Goal: Transaction & Acquisition: Purchase product/service

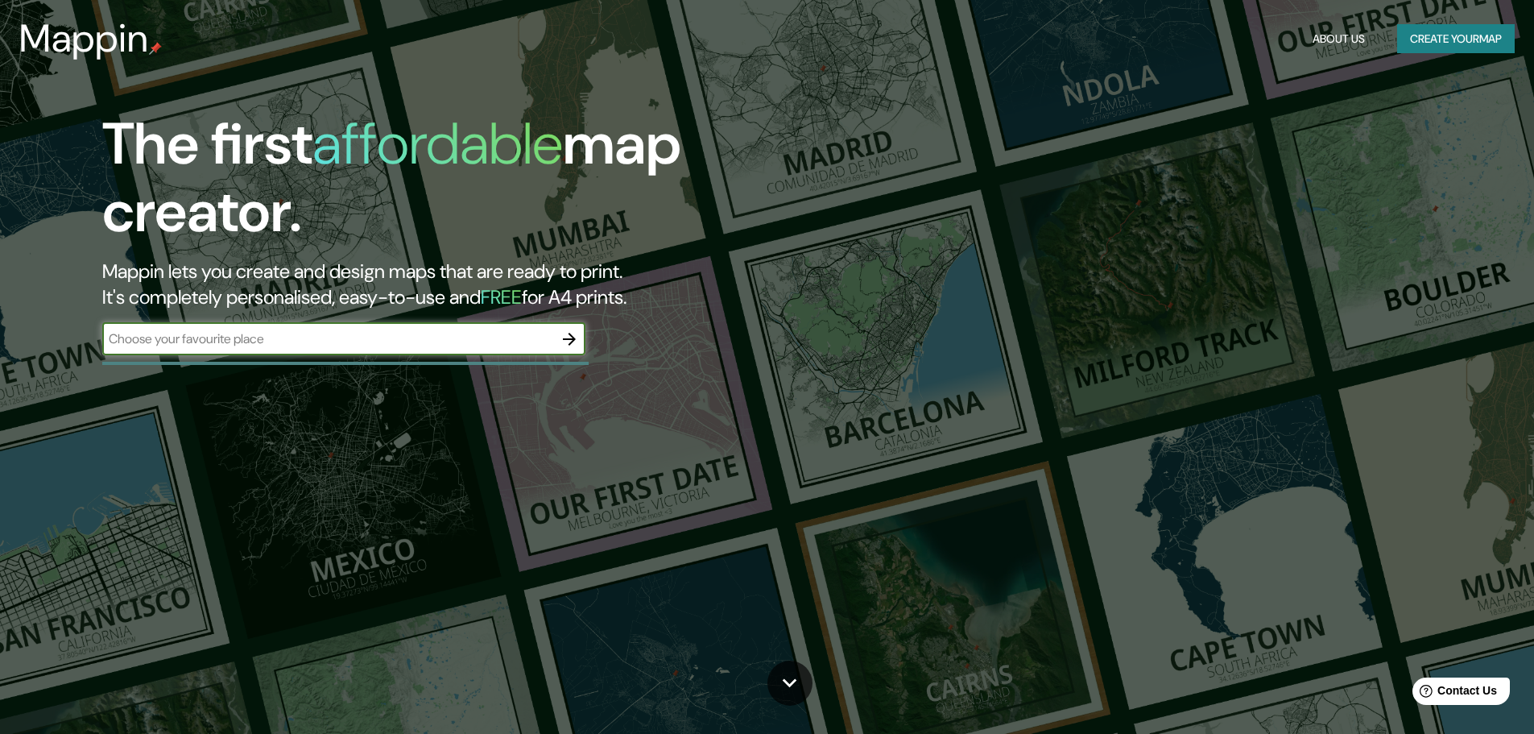
click at [291, 337] on input "text" at bounding box center [327, 338] width 451 height 19
type input "M"
type input "[GEOGRAPHIC_DATA]"
click at [567, 341] on icon "button" at bounding box center [569, 338] width 19 height 19
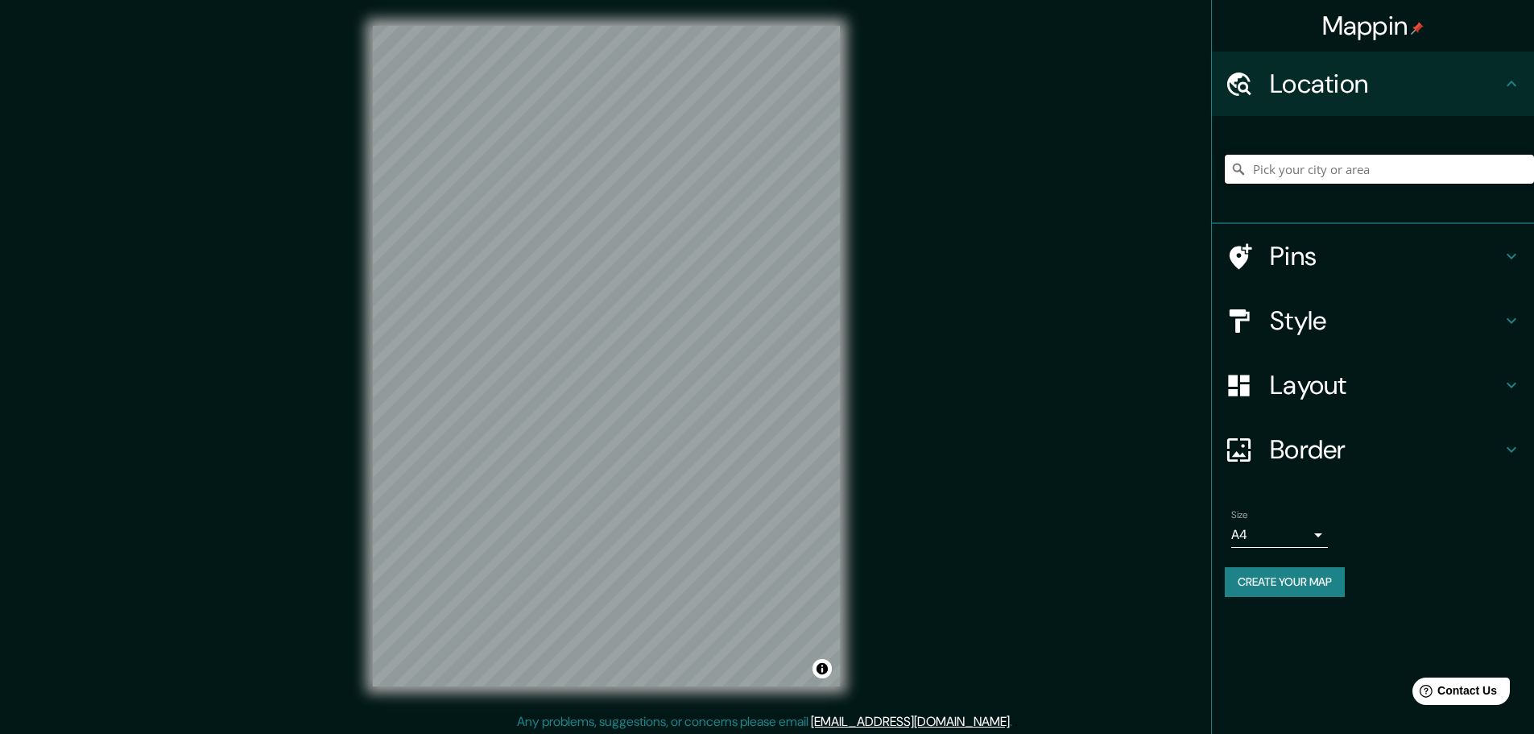
click at [1398, 164] on input "Pick your city or area" at bounding box center [1379, 169] width 309 height 29
click at [1438, 168] on input "[GEOGRAPHIC_DATA], [GEOGRAPHIC_DATA], [GEOGRAPHIC_DATA]" at bounding box center [1379, 169] width 309 height 29
click at [1327, 172] on input "[GEOGRAPHIC_DATA], [GEOGRAPHIC_DATA], [GEOGRAPHIC_DATA]" at bounding box center [1379, 169] width 309 height 29
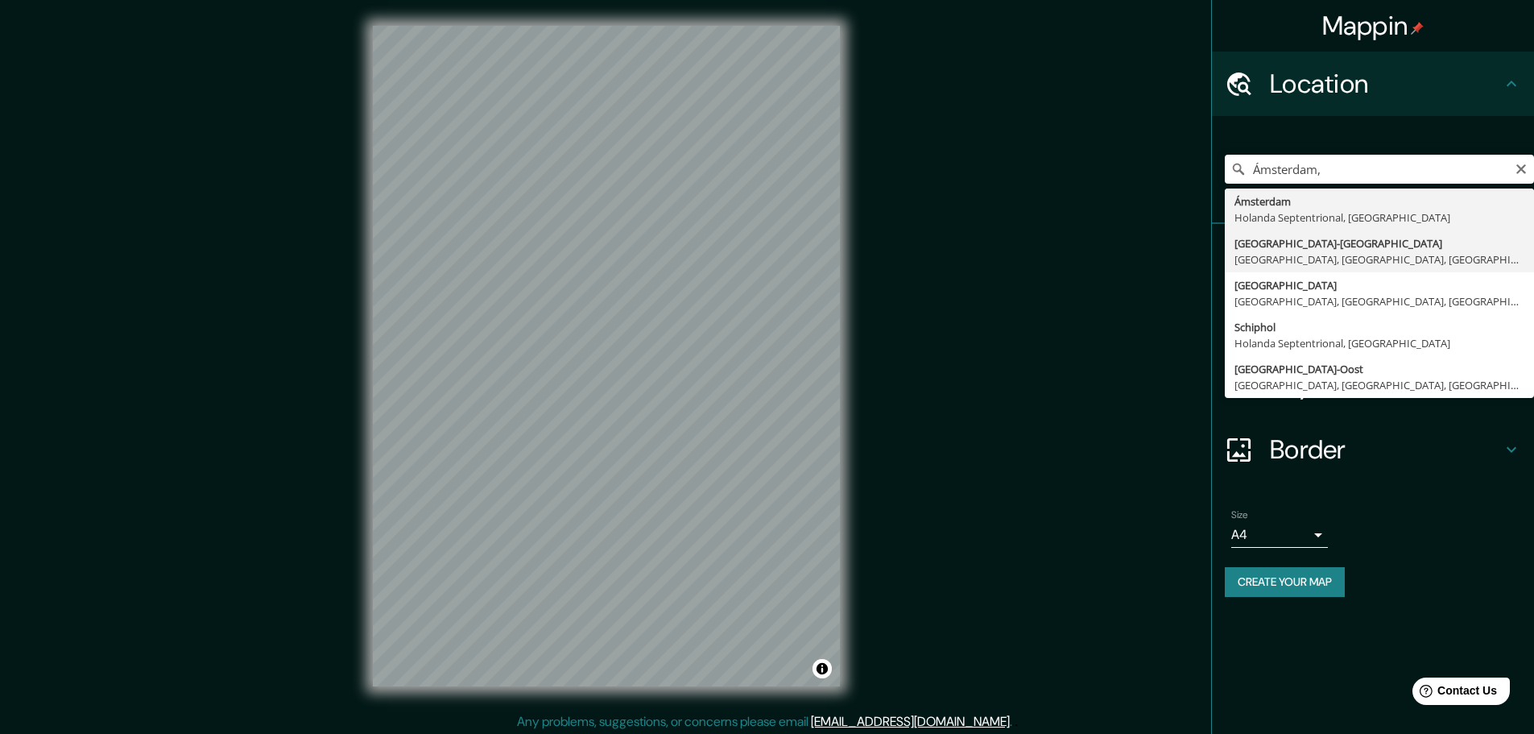
type input "[GEOGRAPHIC_DATA], [GEOGRAPHIC_DATA], [GEOGRAPHIC_DATA], [GEOGRAPHIC_DATA]"
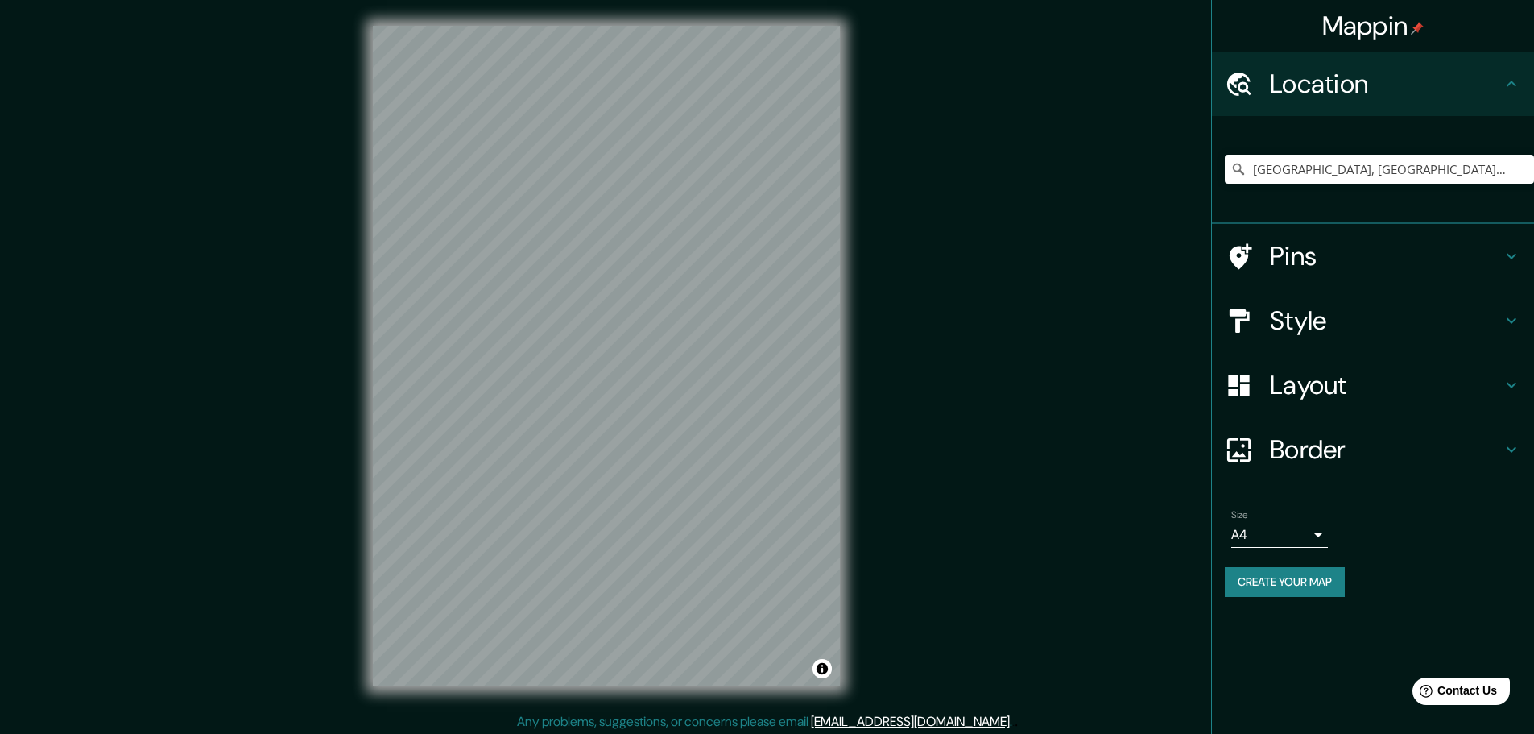
click at [1298, 325] on h4 "Style" at bounding box center [1386, 320] width 232 height 32
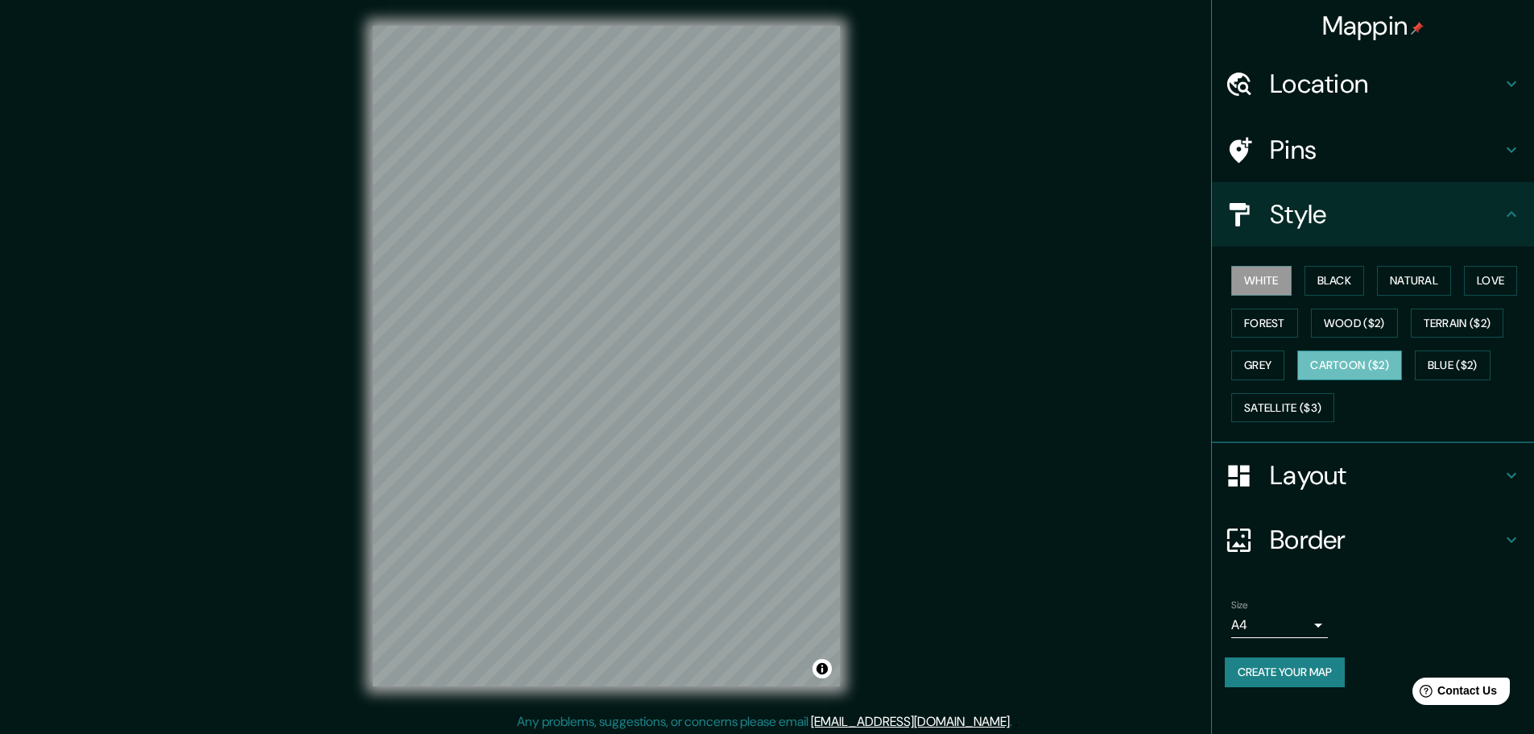
click at [1352, 362] on button "Cartoon ($2)" at bounding box center [1349, 365] width 105 height 30
click at [1462, 327] on button "Terrain ($2)" at bounding box center [1457, 323] width 93 height 30
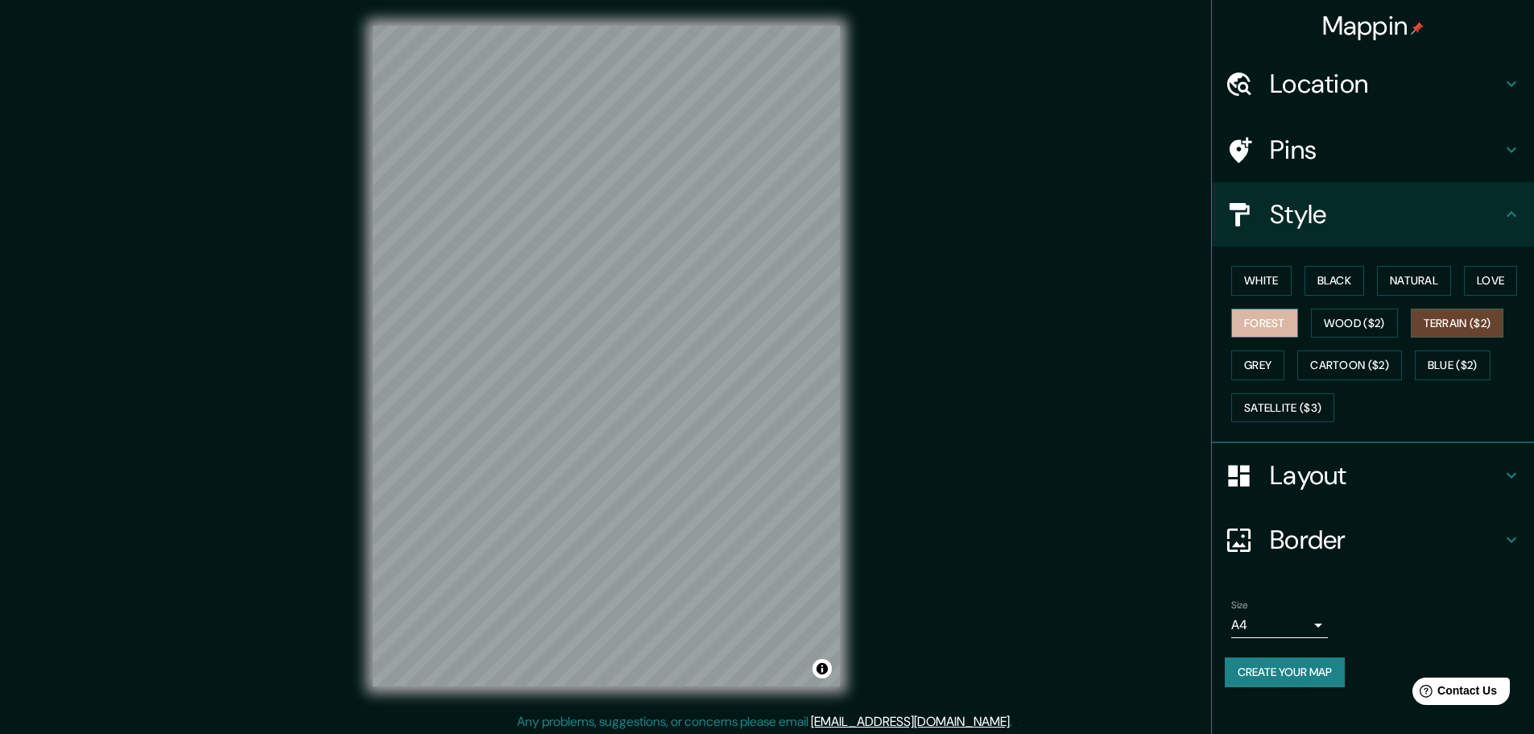
click at [1275, 327] on button "Forest" at bounding box center [1264, 323] width 67 height 30
click at [1480, 289] on button "Love" at bounding box center [1490, 281] width 53 height 30
click at [1415, 282] on button "Natural" at bounding box center [1414, 281] width 74 height 30
click at [1499, 474] on h4 "Layout" at bounding box center [1386, 475] width 232 height 32
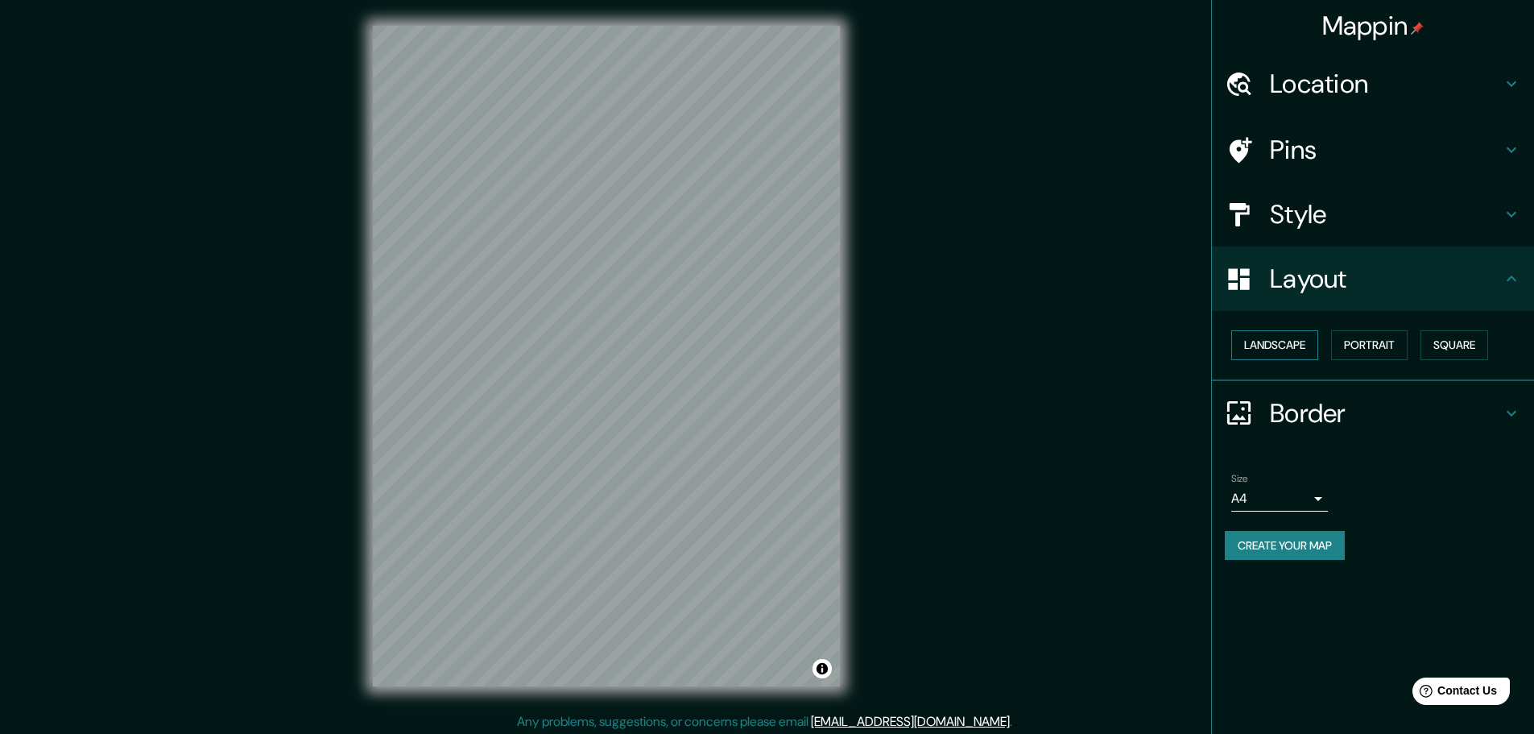
click at [1278, 353] on button "Landscape" at bounding box center [1274, 345] width 87 height 30
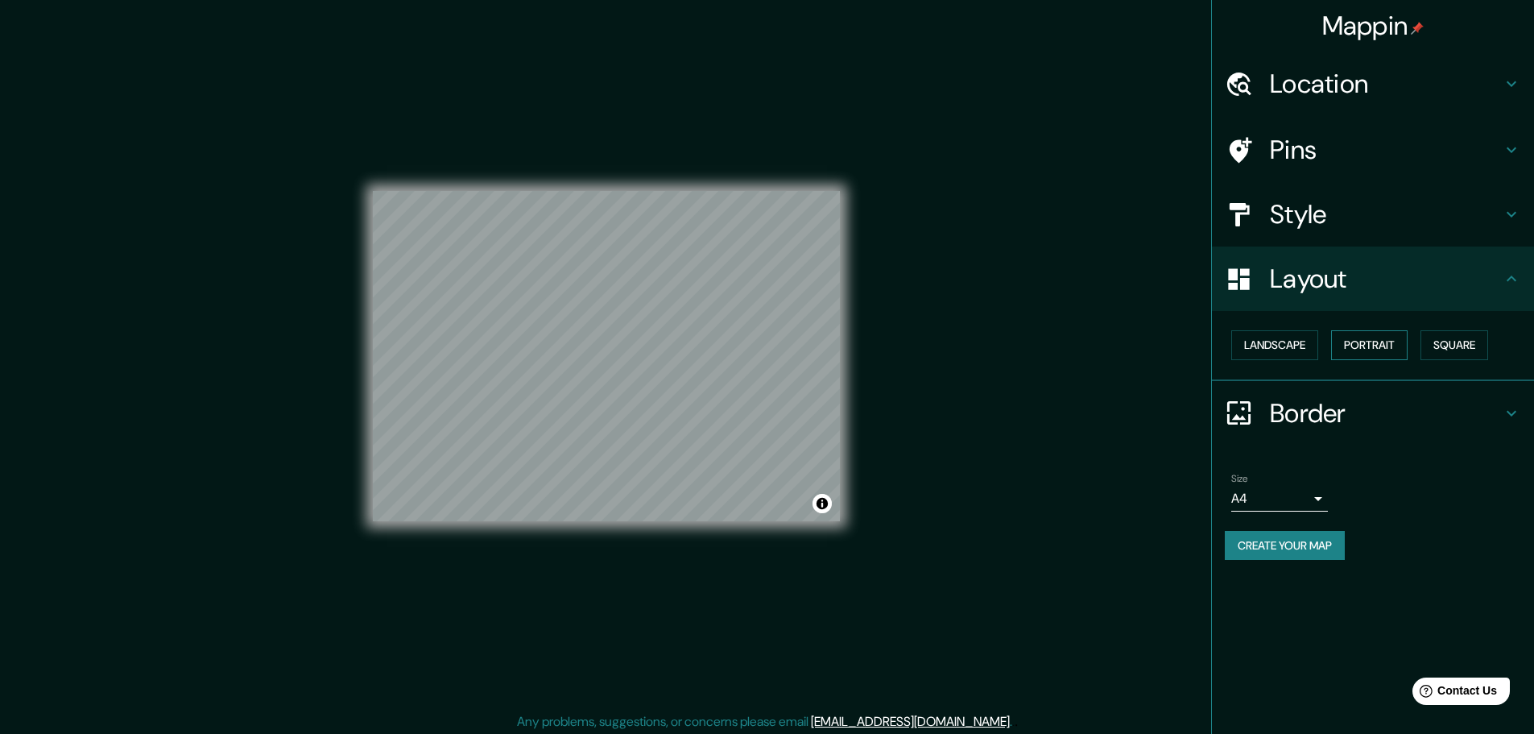
click at [1352, 350] on button "Portrait" at bounding box center [1369, 345] width 77 height 30
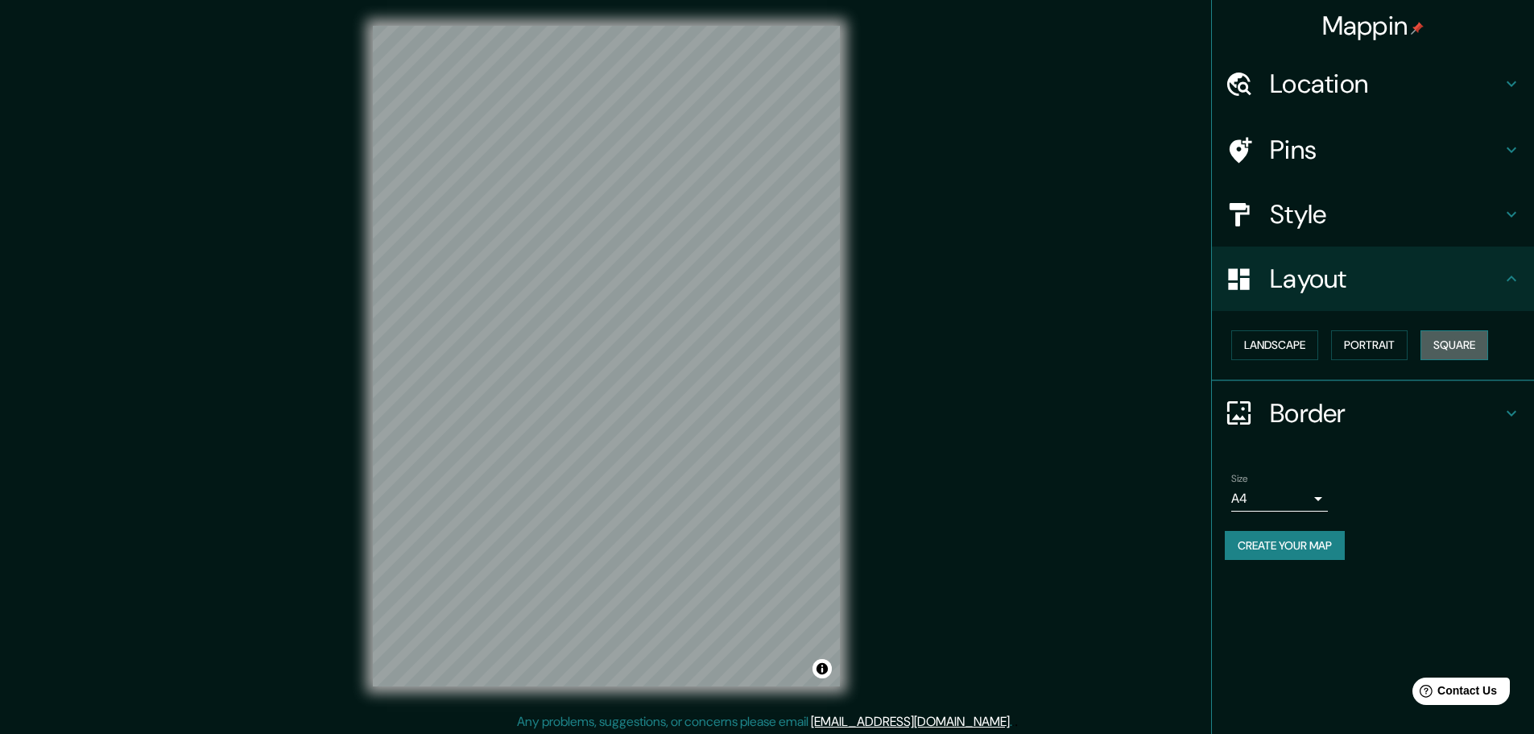
click at [1470, 349] on button "Square" at bounding box center [1455, 345] width 68 height 30
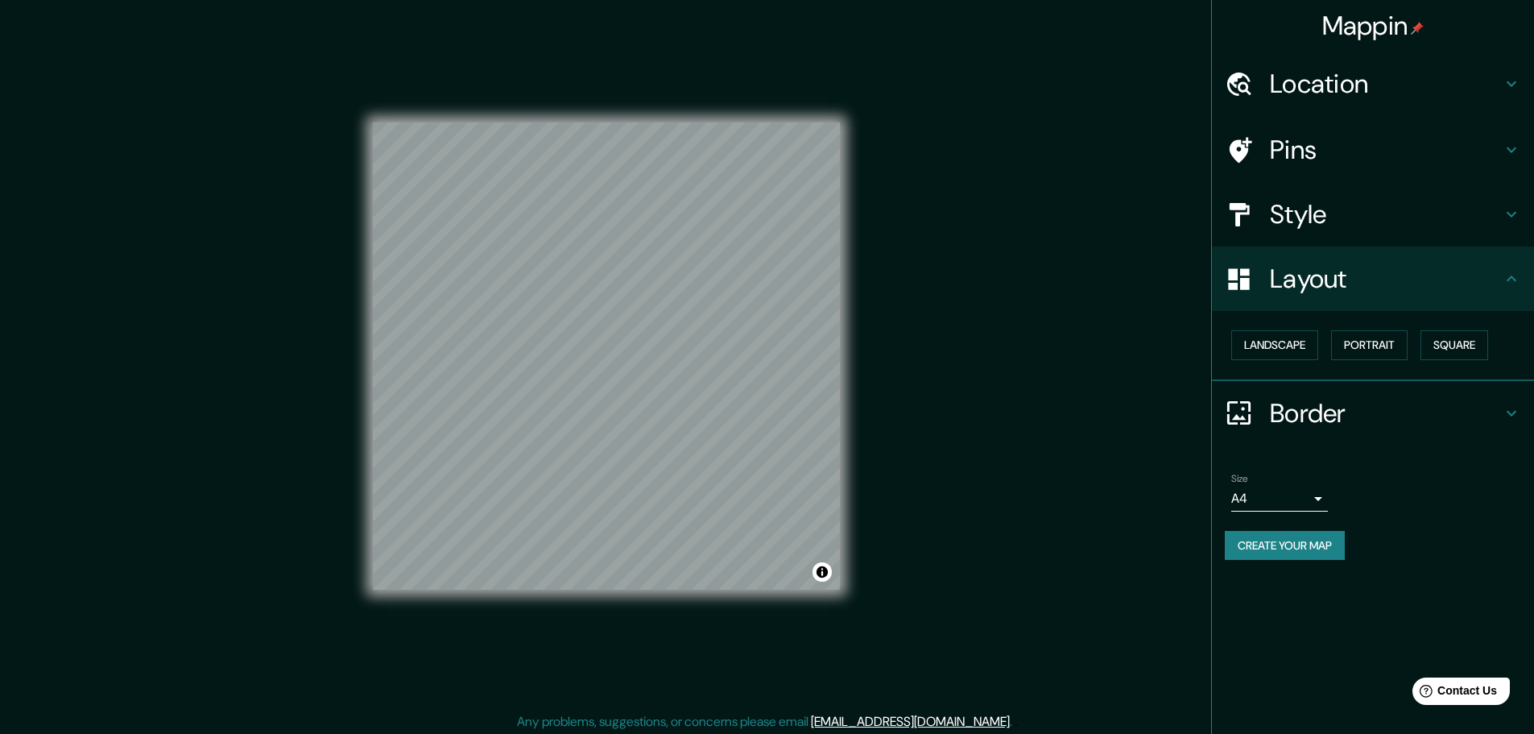
click at [1484, 418] on h4 "Border" at bounding box center [1386, 413] width 232 height 32
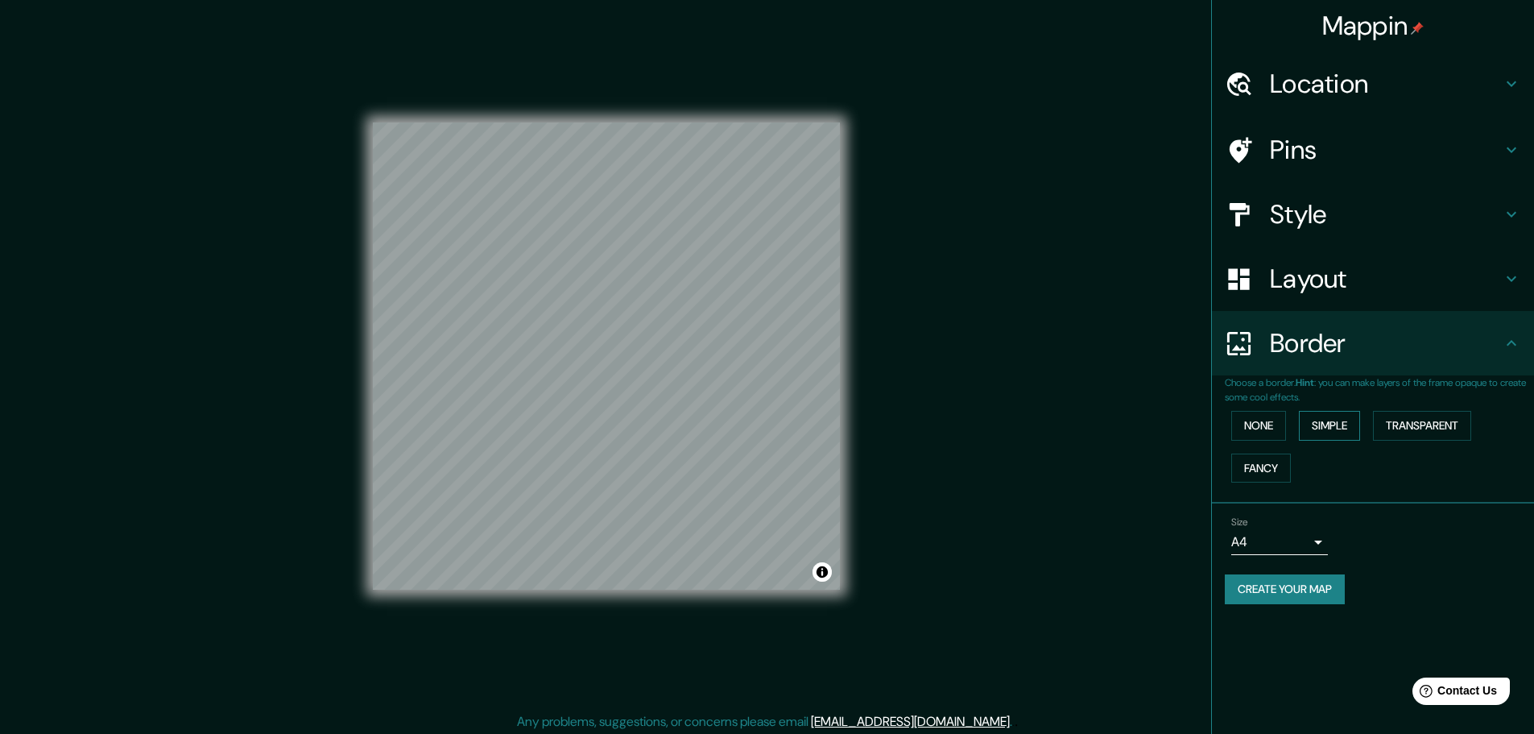
click at [1337, 430] on button "Simple" at bounding box center [1329, 426] width 61 height 30
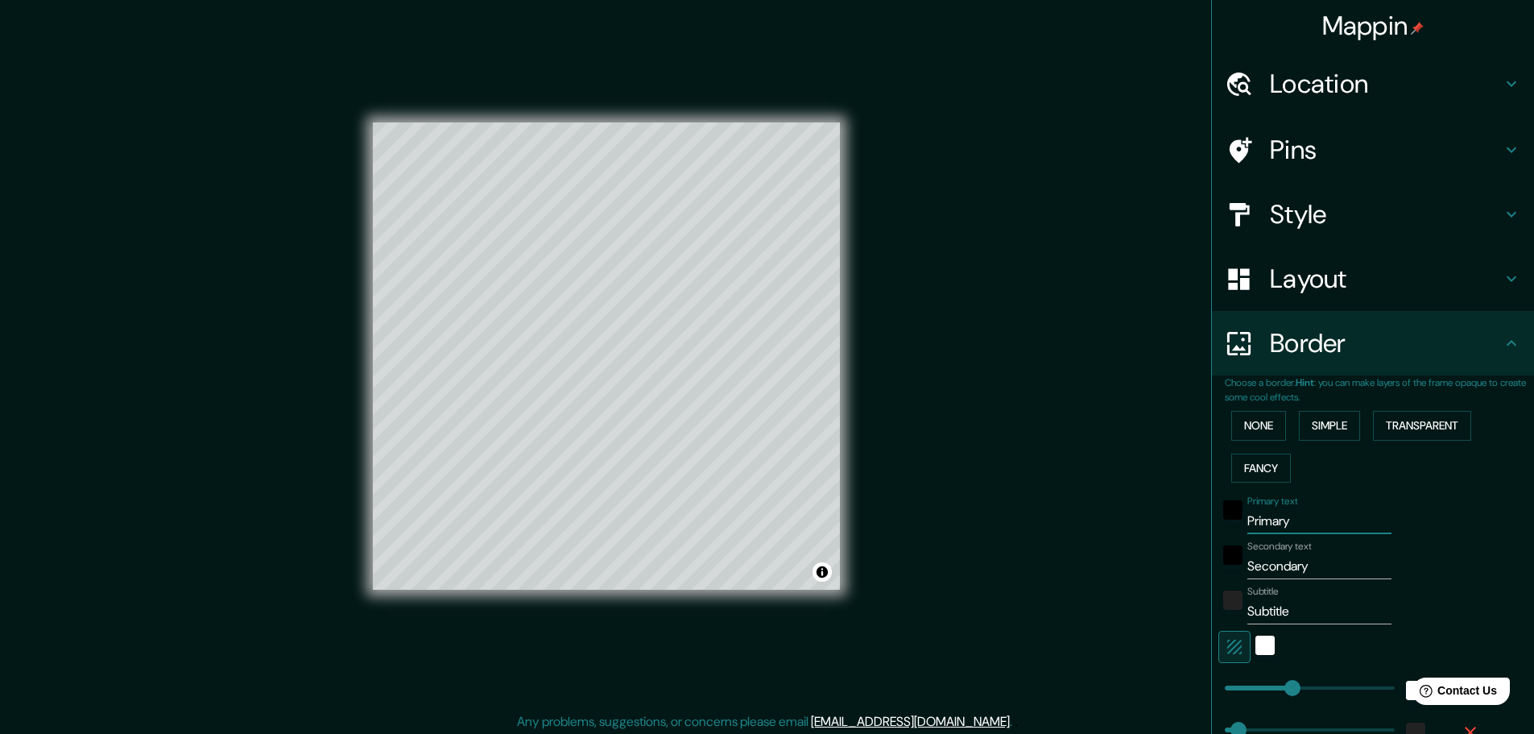
drag, startPoint x: 1252, startPoint y: 521, endPoint x: 1198, endPoint y: 515, distance: 54.3
click at [1198, 515] on div "Mappin Location [GEOGRAPHIC_DATA], [GEOGRAPHIC_DATA], [GEOGRAPHIC_DATA], [GEOGR…" at bounding box center [767, 369] width 1534 height 738
type input "46"
type input "A"
type input "46"
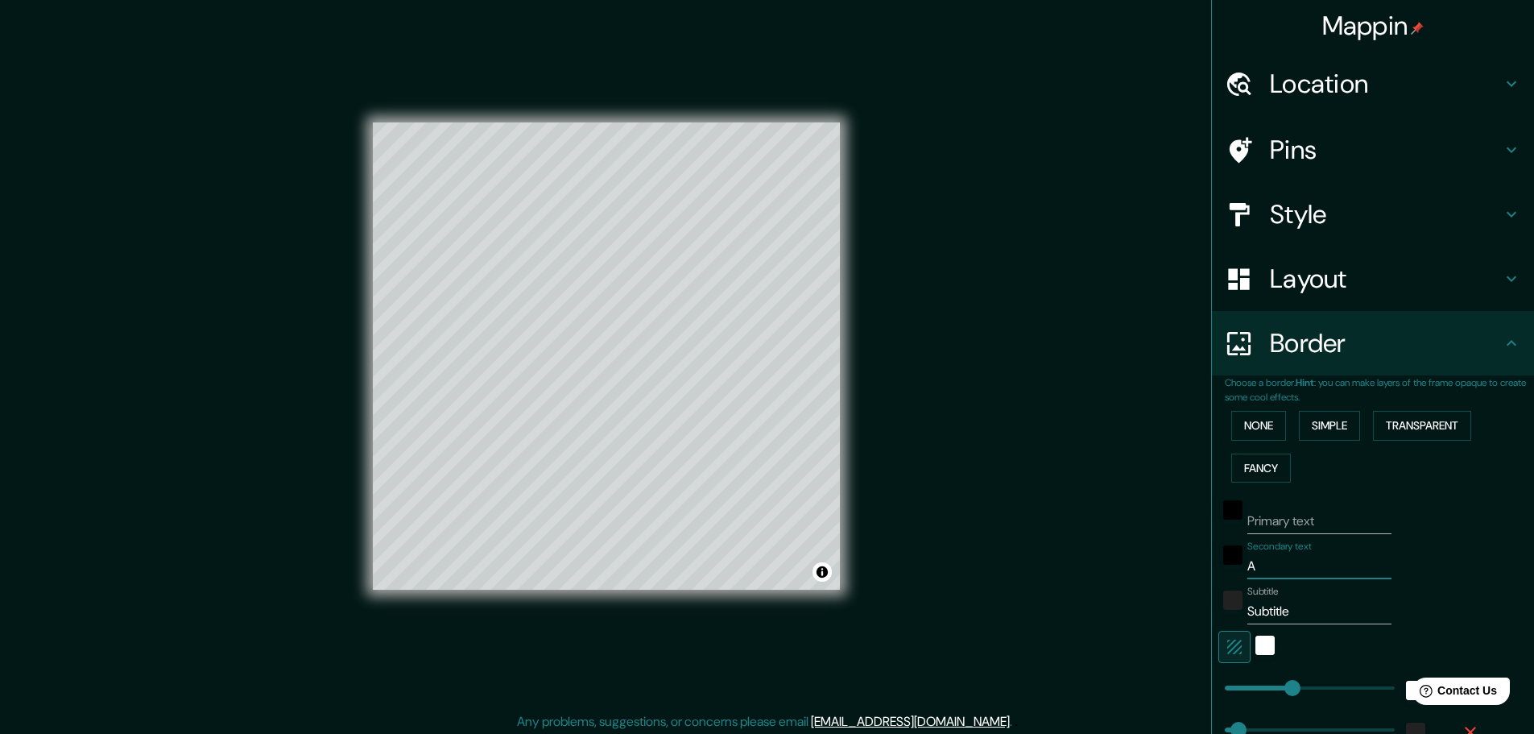
type input "Am"
type input "46"
type input "Ams"
type input "46"
type input "Amst"
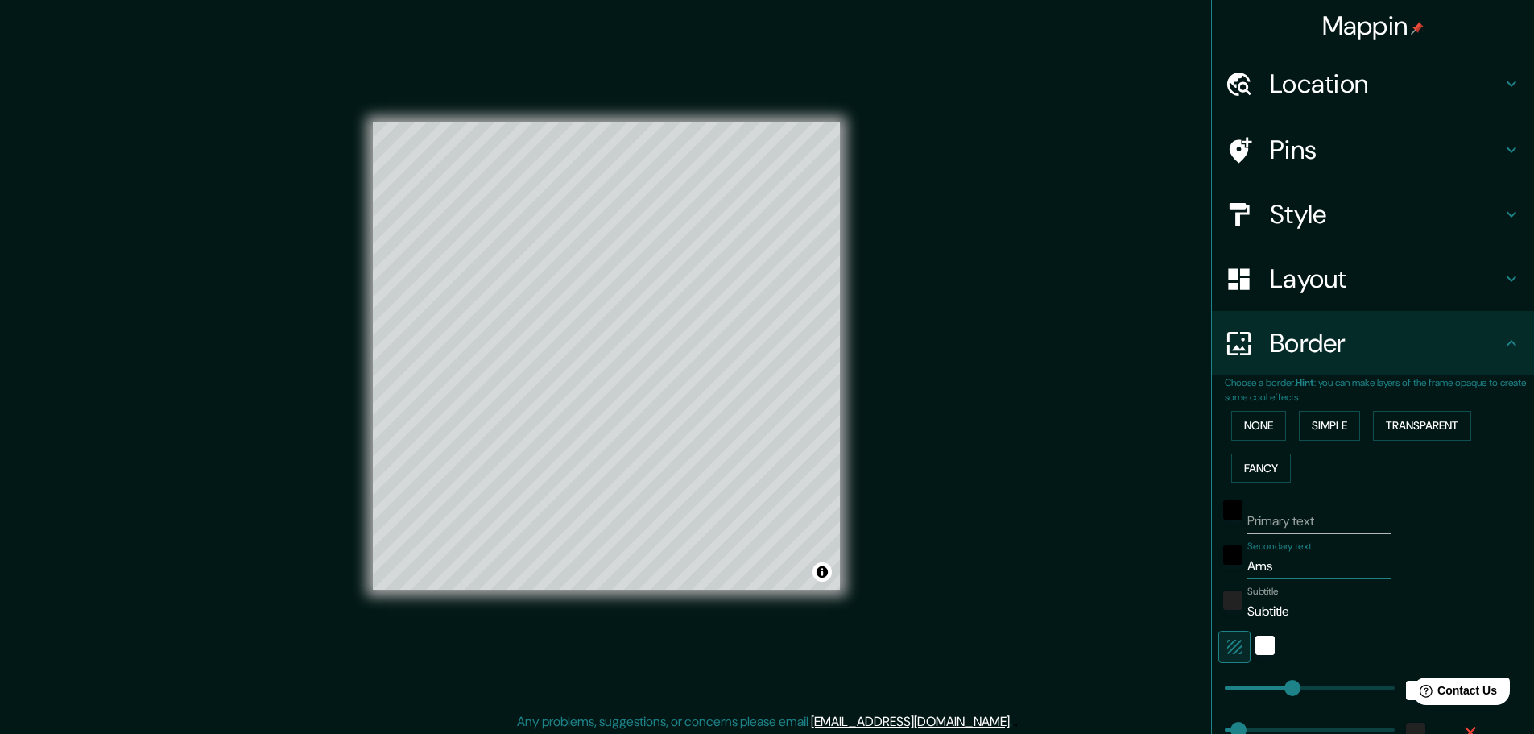
type input "46"
type input "Amste"
type input "46"
type input "Amster"
type input "46"
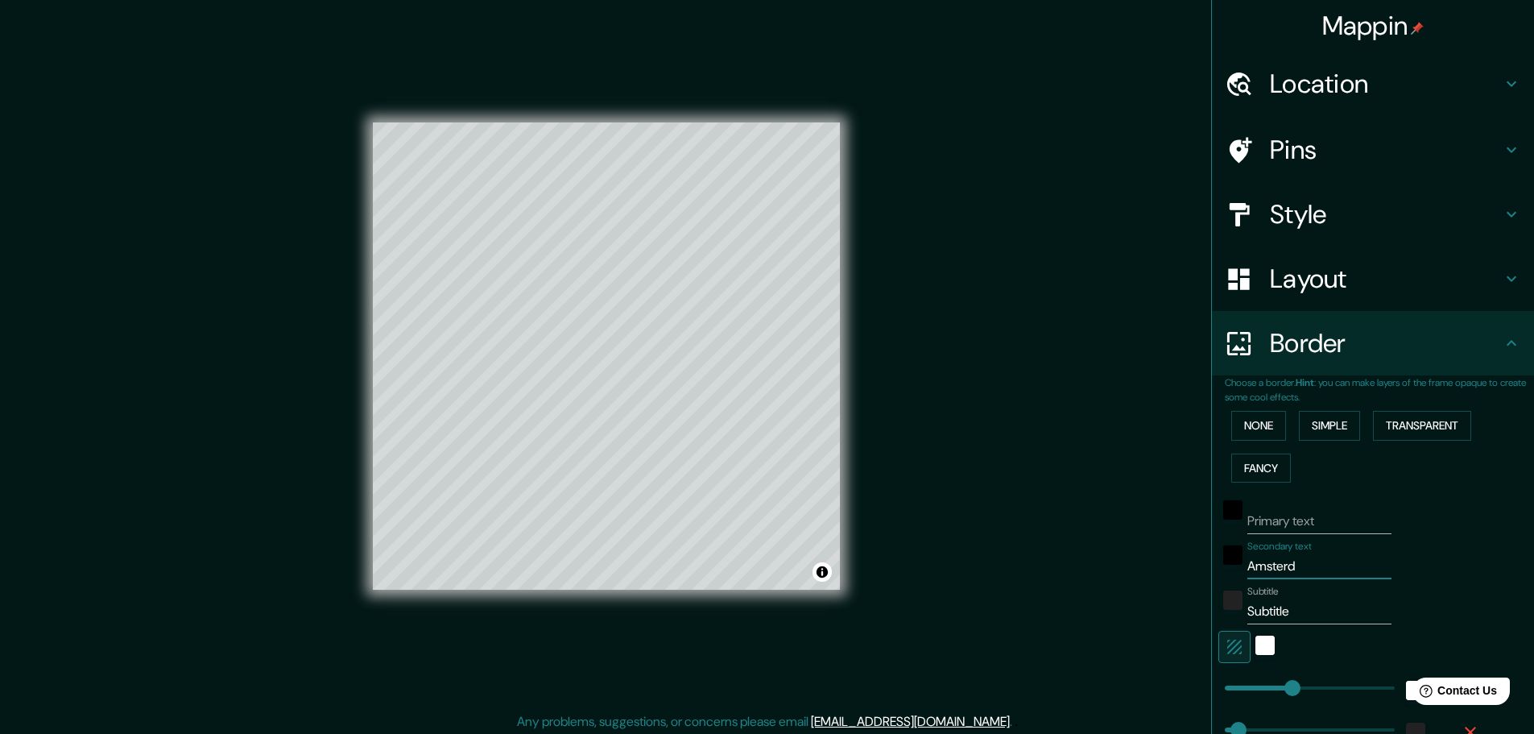
type input "Amsterda"
type input "46"
type input "[GEOGRAPHIC_DATA]"
type input "46"
type input "[GEOGRAPHIC_DATA]"
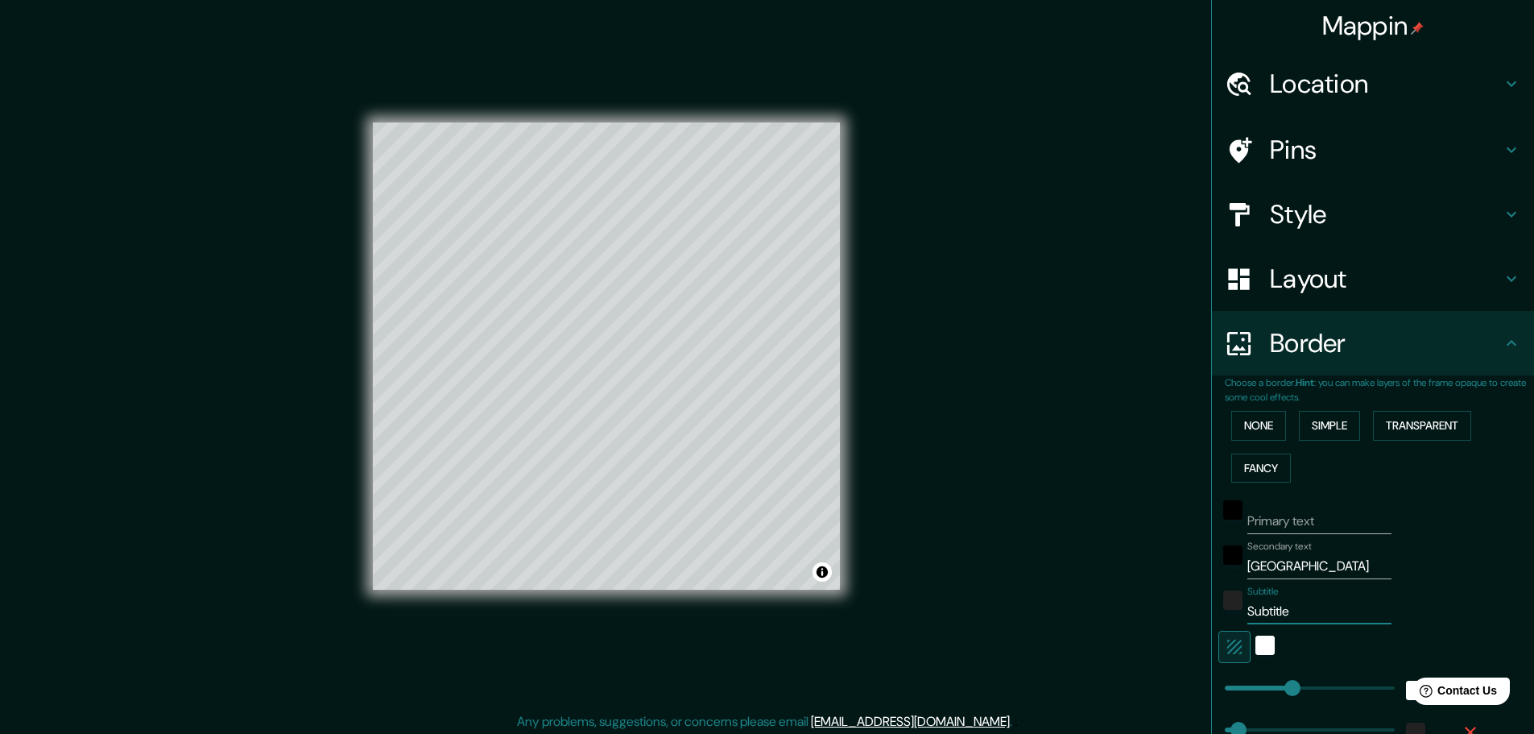
drag, startPoint x: 1294, startPoint y: 606, endPoint x: 1179, endPoint y: 606, distance: 115.2
click at [1179, 606] on div "Mappin Location [GEOGRAPHIC_DATA], [GEOGRAPHIC_DATA], [GEOGRAPHIC_DATA], [GEOGR…" at bounding box center [767, 369] width 1534 height 738
type input "46"
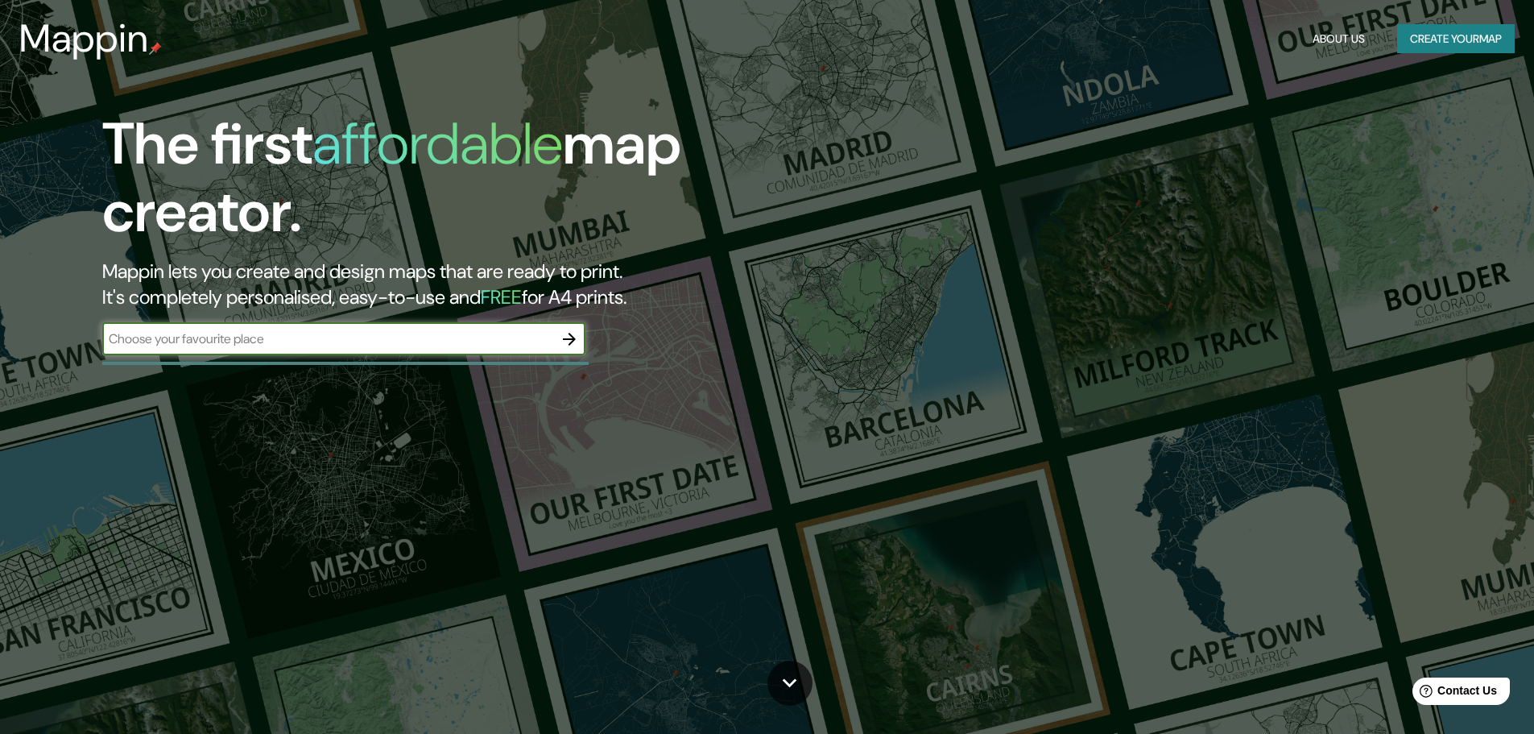
click at [217, 339] on input "text" at bounding box center [327, 338] width 451 height 19
type input "holland"
click at [569, 343] on icon "button" at bounding box center [569, 338] width 19 height 19
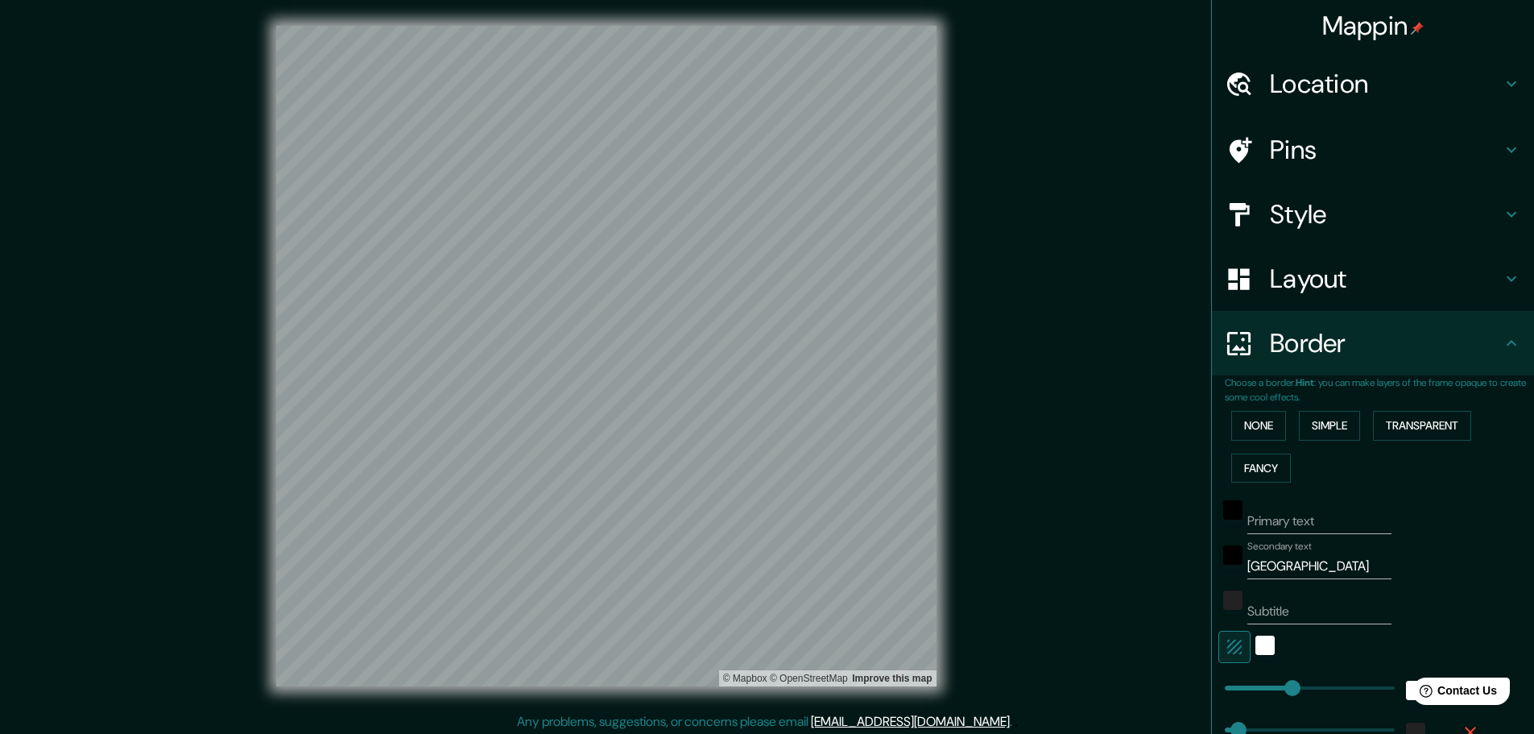
click at [1338, 97] on h4 "Location" at bounding box center [1386, 84] width 232 height 32
type input "364"
type input "73"
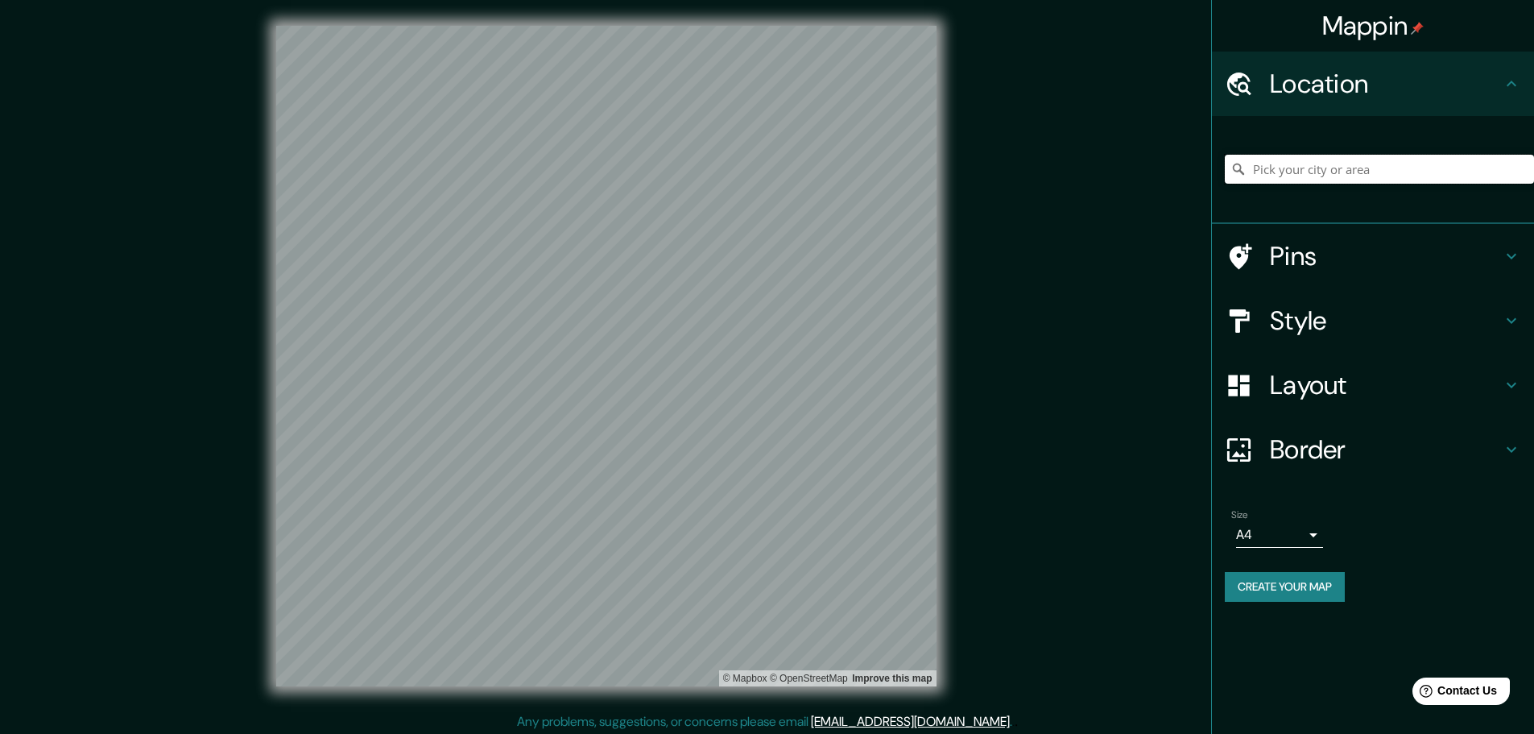
click at [1309, 166] on input "Pick your city or area" at bounding box center [1379, 169] width 309 height 29
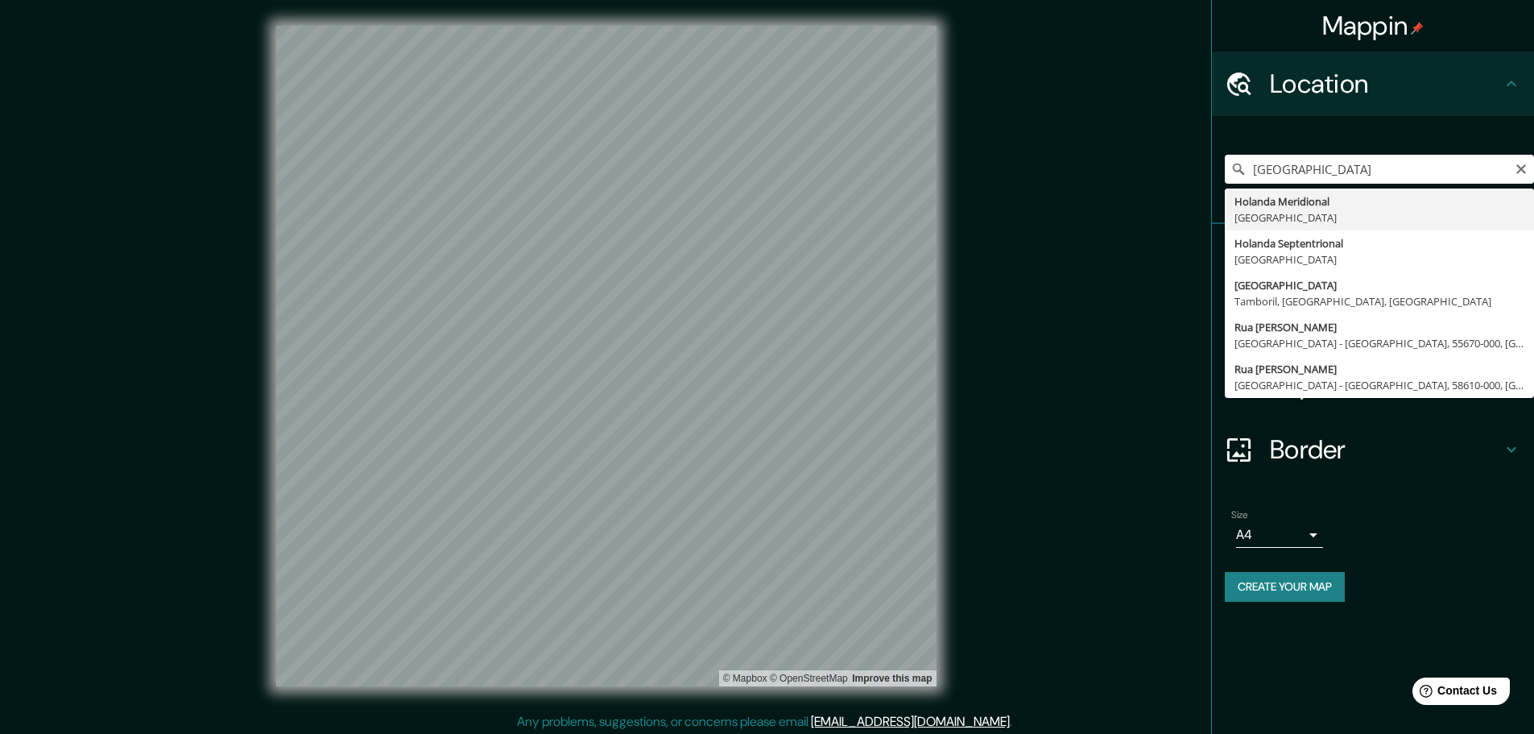
type input "Holanda Meridional, [GEOGRAPHIC_DATA]"
